Goal: Transaction & Acquisition: Purchase product/service

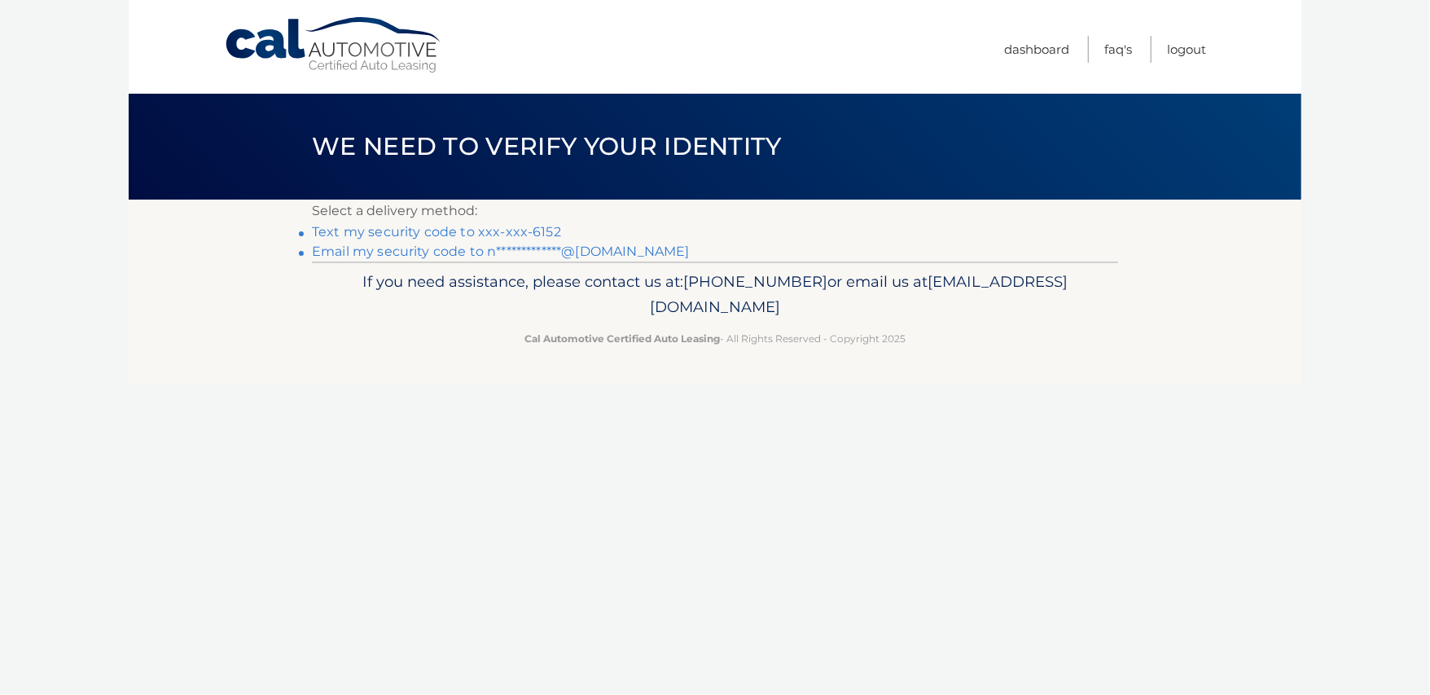
click at [467, 252] on link "**********" at bounding box center [501, 251] width 378 height 15
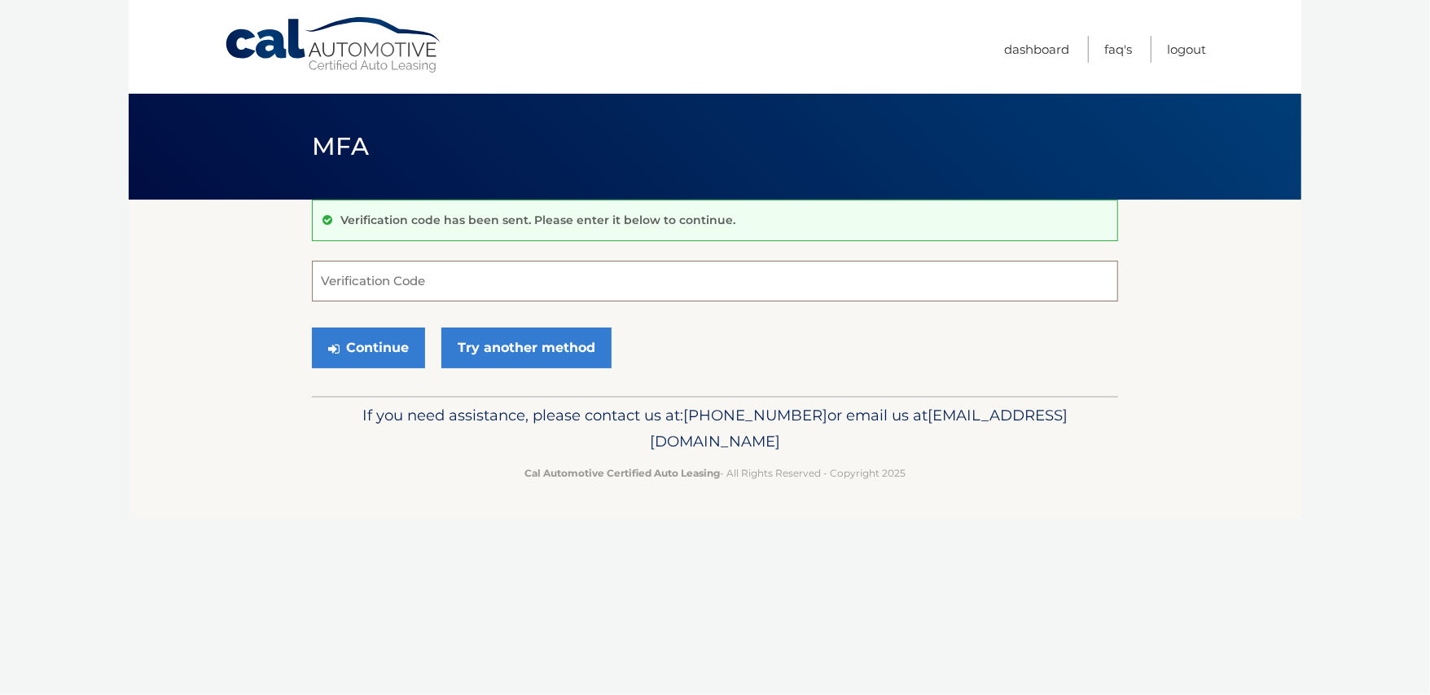
click at [369, 266] on input "Verification Code" at bounding box center [715, 281] width 806 height 41
paste input "646344"
click at [382, 351] on button "Continue" at bounding box center [368, 347] width 113 height 41
click at [576, 274] on input "646344" at bounding box center [715, 281] width 806 height 41
type input "646344"
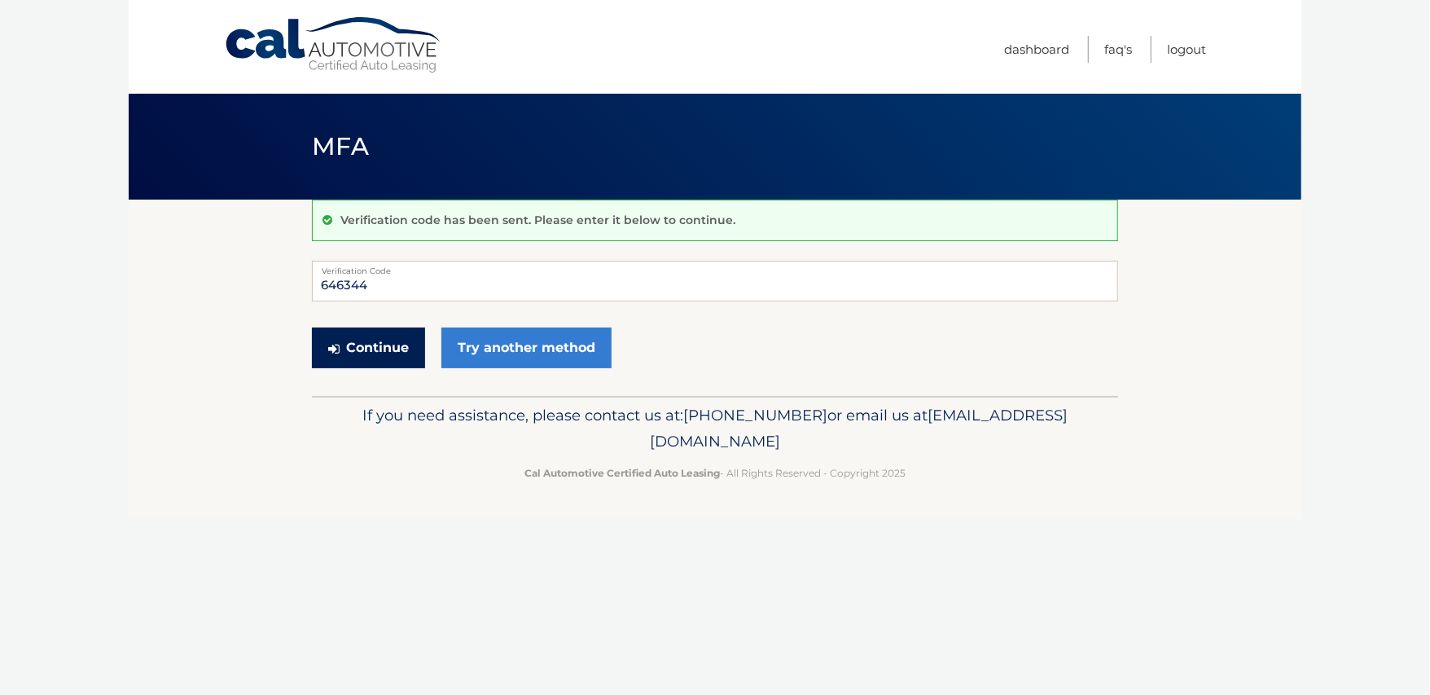
click at [362, 348] on button "Continue" at bounding box center [368, 347] width 113 height 41
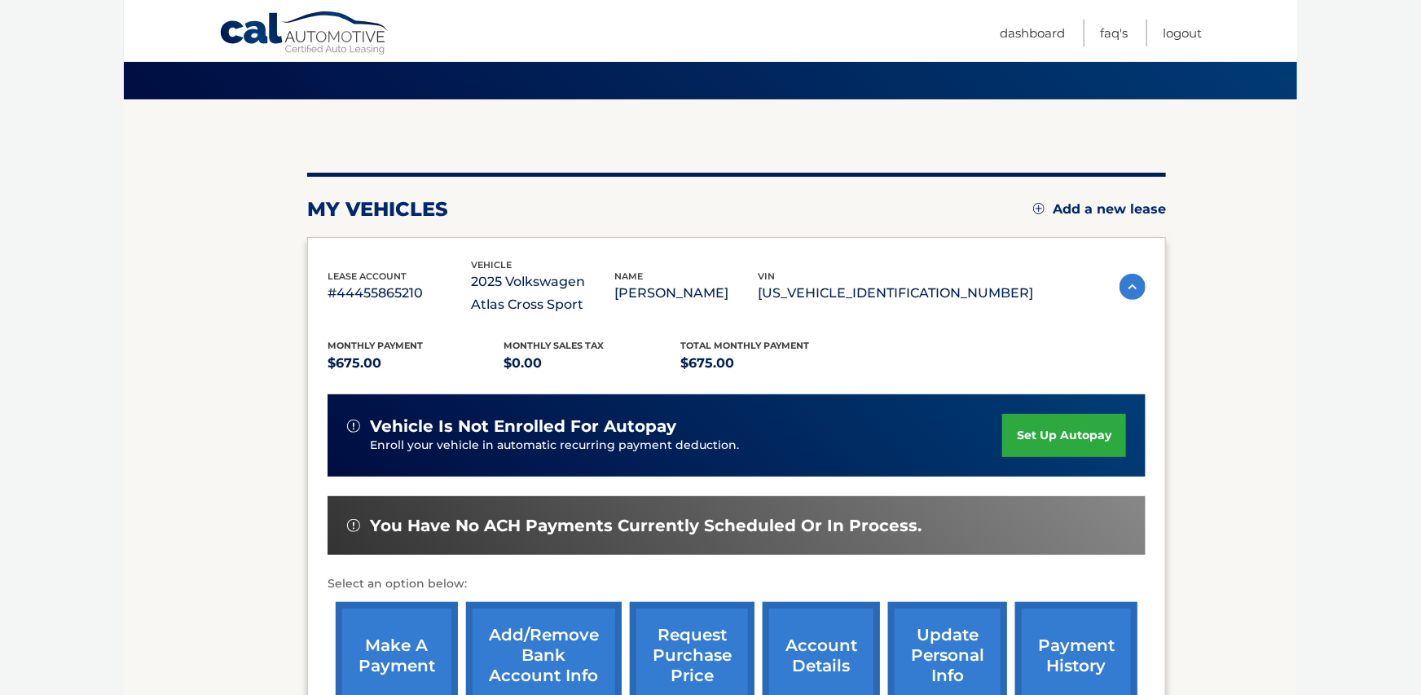
scroll to position [130, 0]
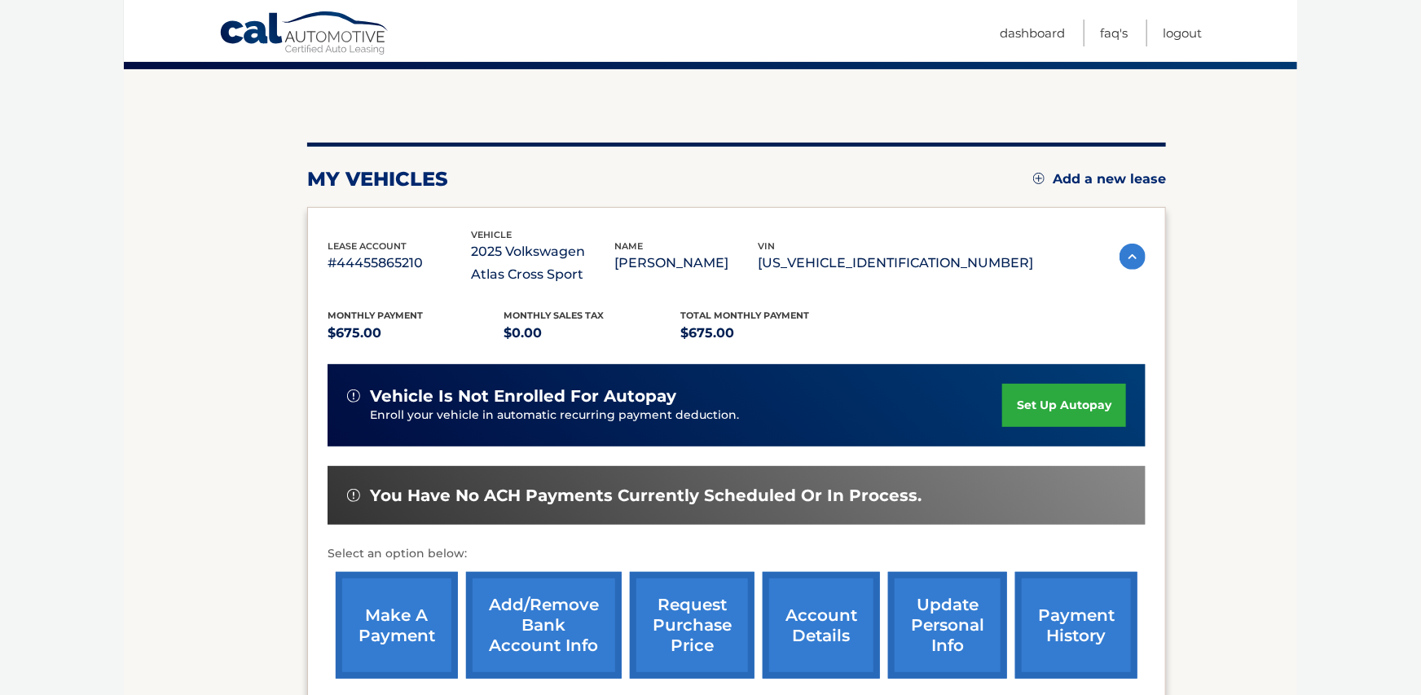
click at [394, 605] on link "make a payment" at bounding box center [397, 625] width 122 height 107
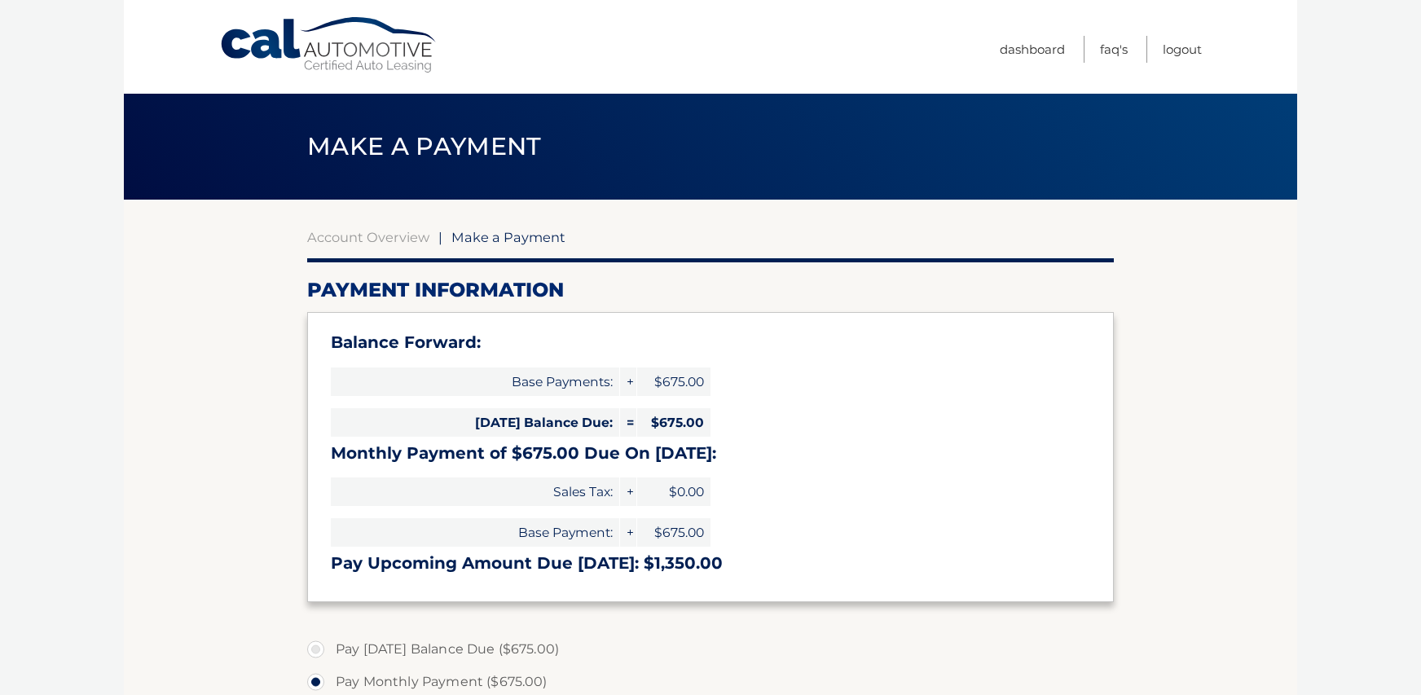
select select "ZWU4MWUwZGYtMmQ2Ny00NzE2LWFlMWYtNTk5MjM1ZDllMGJi"
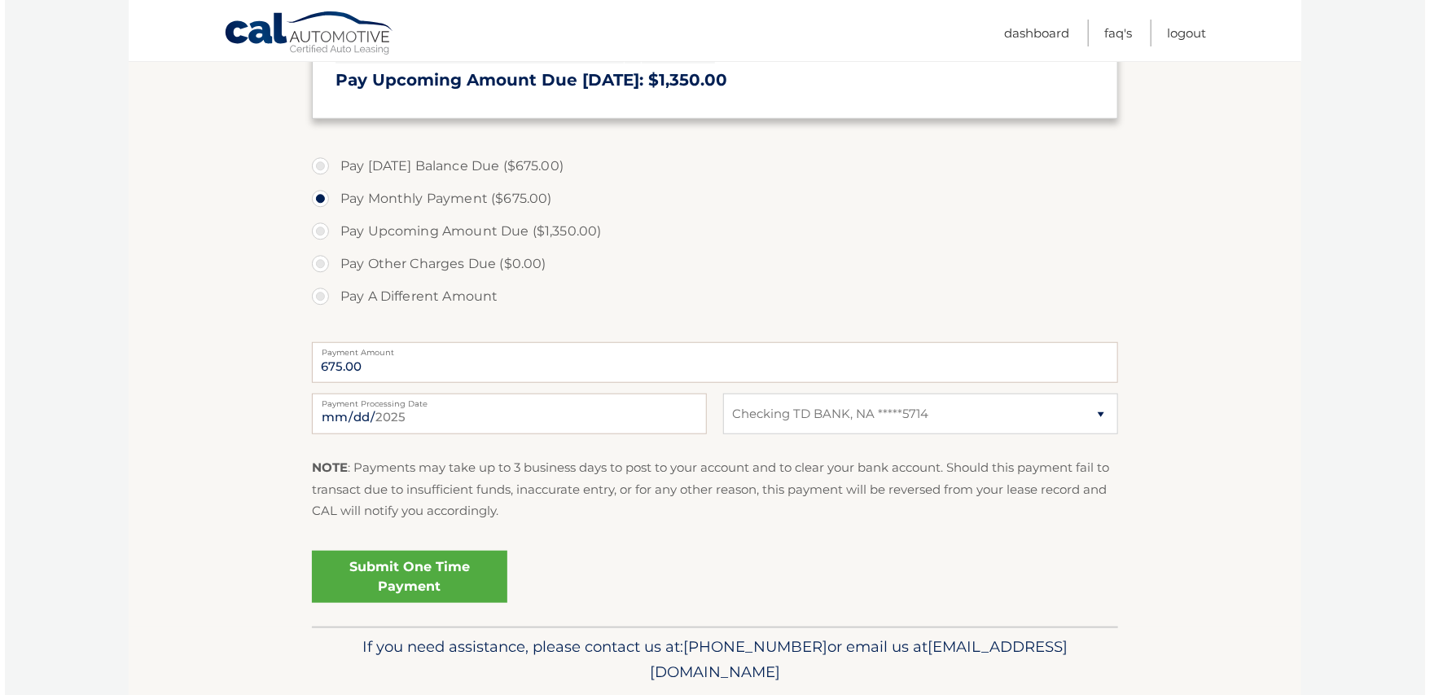
scroll to position [538, 0]
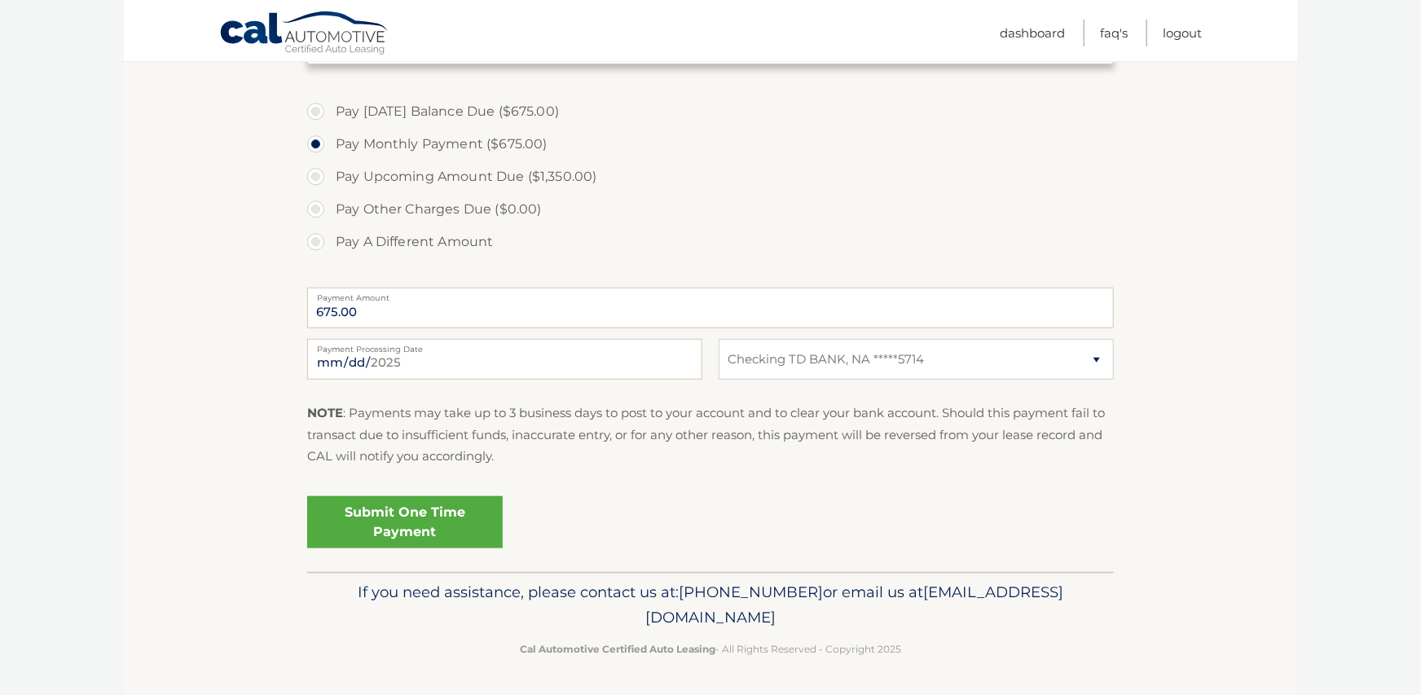
click at [401, 517] on link "Submit One Time Payment" at bounding box center [404, 522] width 195 height 52
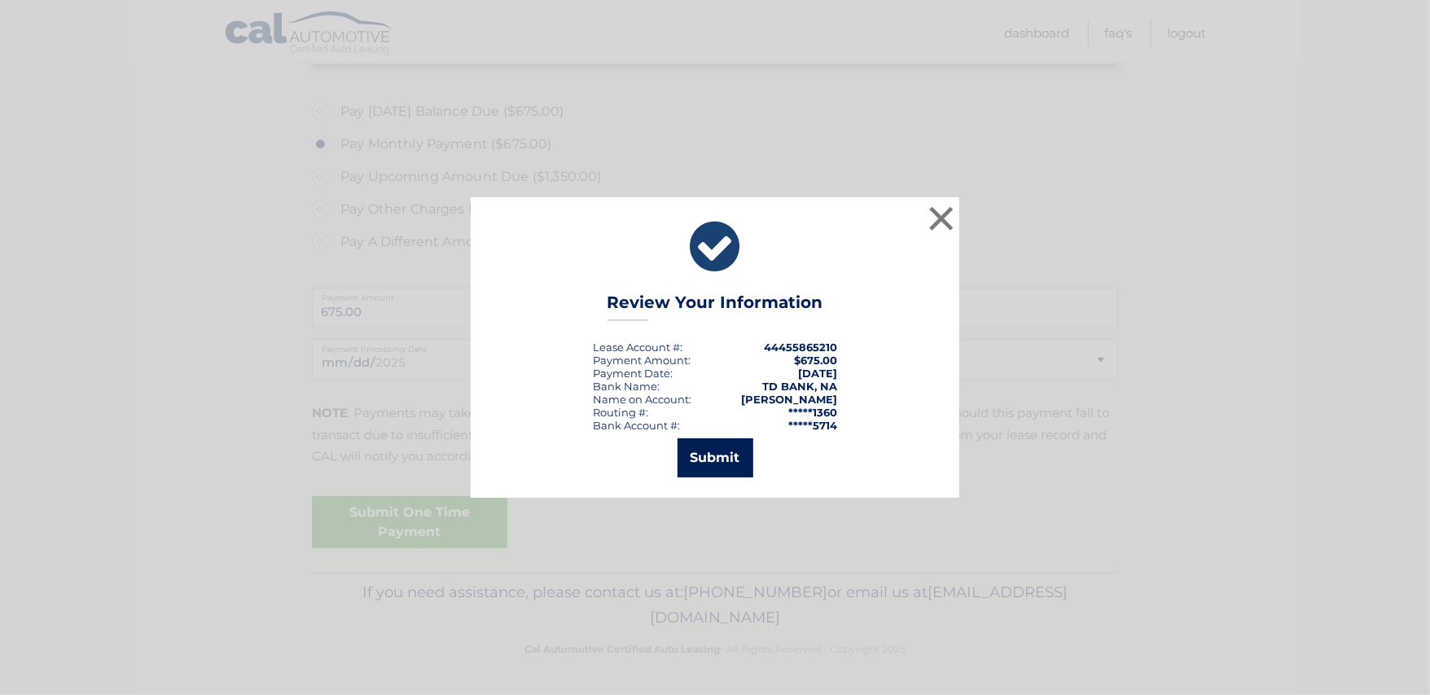
click at [708, 465] on button "Submit" at bounding box center [716, 457] width 76 height 39
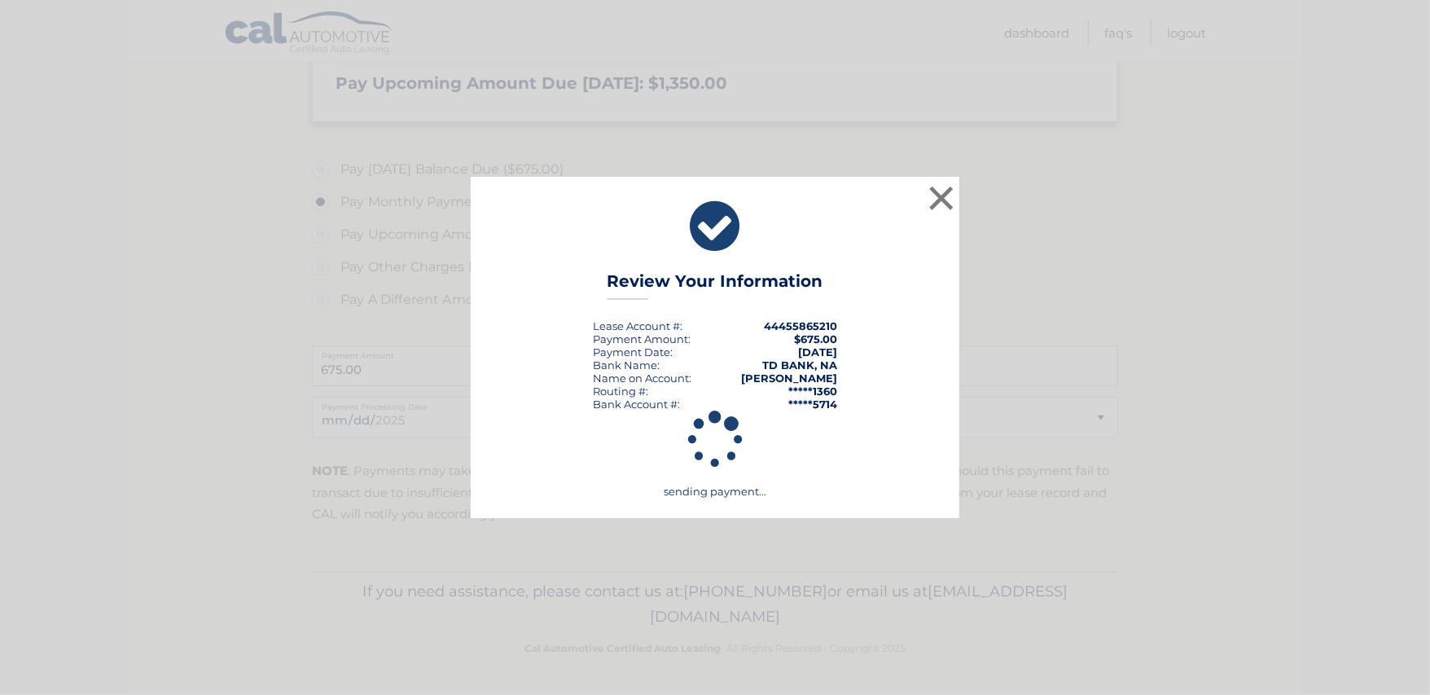
scroll to position [479, 0]
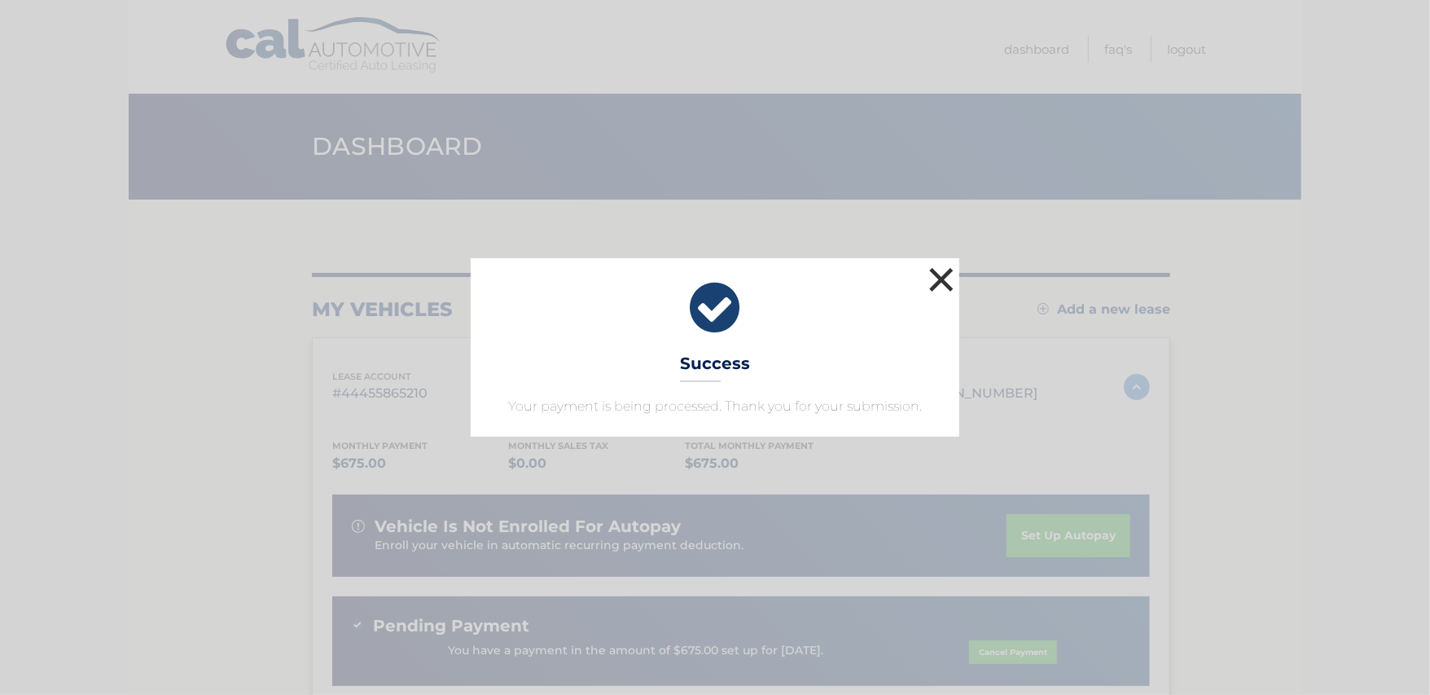
click at [942, 284] on button "×" at bounding box center [941, 279] width 33 height 33
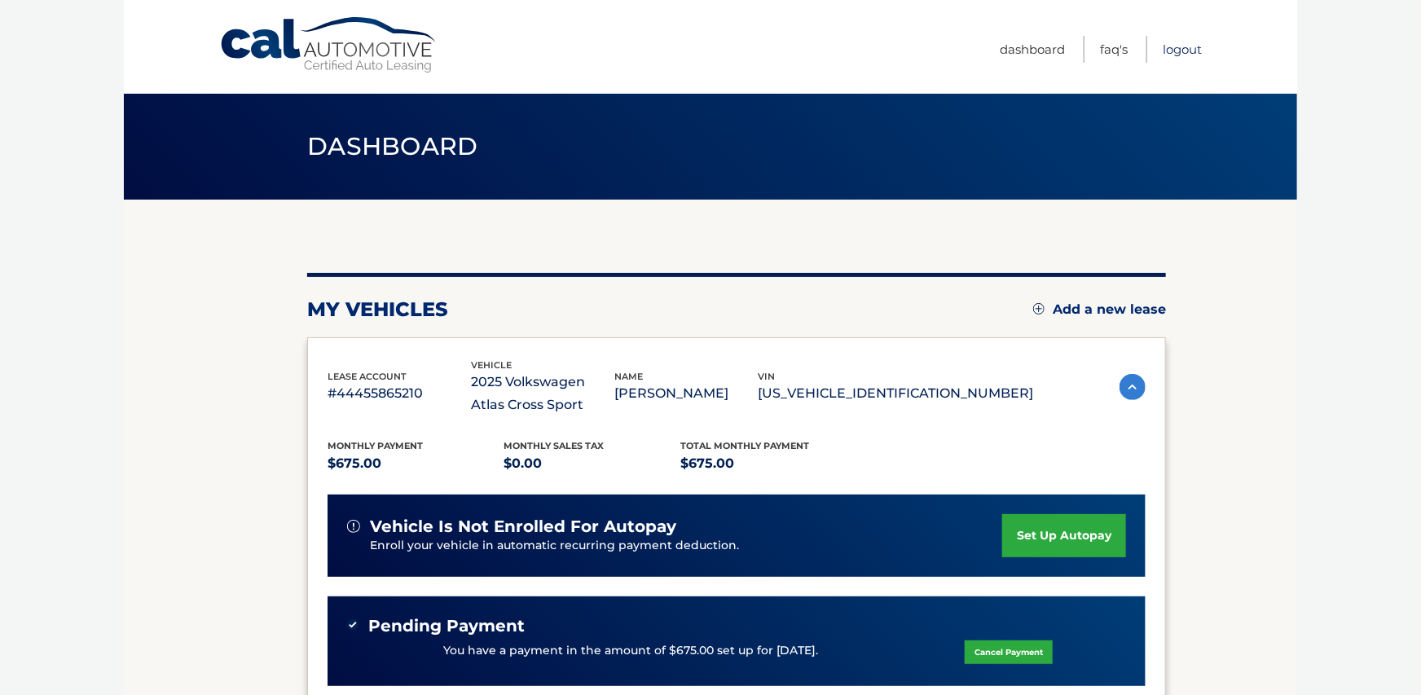
click at [1184, 44] on link "Logout" at bounding box center [1181, 49] width 39 height 27
